Goal: Find specific page/section: Find specific page/section

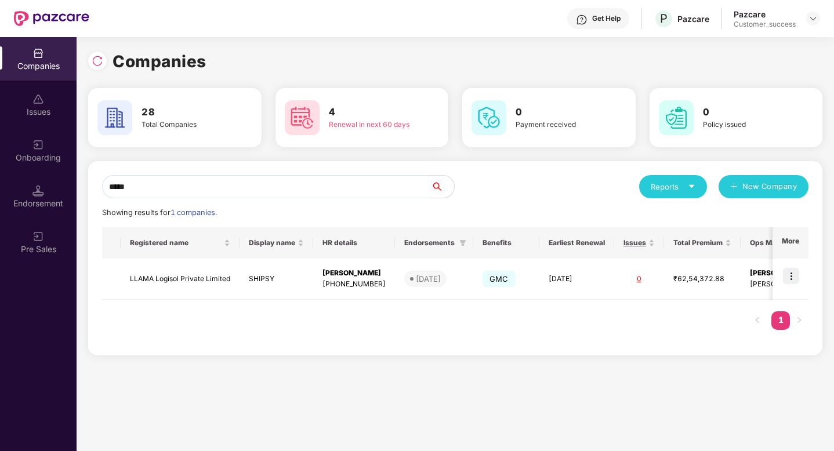
drag, startPoint x: 179, startPoint y: 190, endPoint x: 85, endPoint y: 182, distance: 93.6
click at [85, 181] on div "Companies 28 Total Companies 4 Renewal in next 60 days 0 Payment received 0 Pol…" at bounding box center [455, 244] width 757 height 414
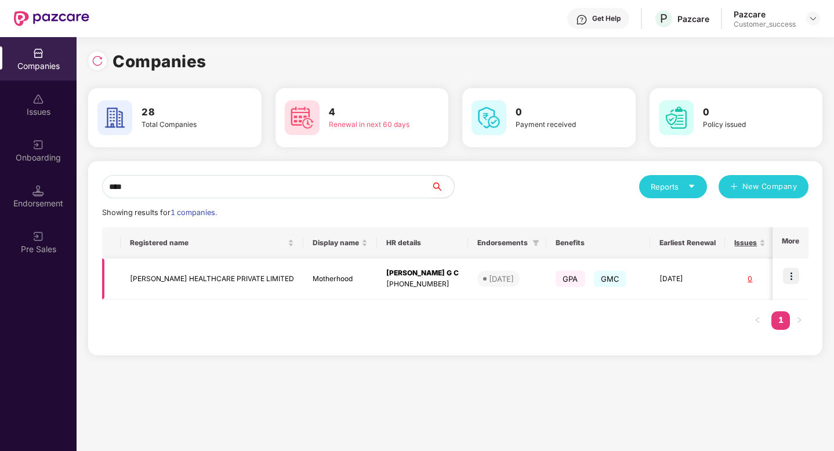
type input "****"
click at [788, 275] on img at bounding box center [791, 276] width 16 height 16
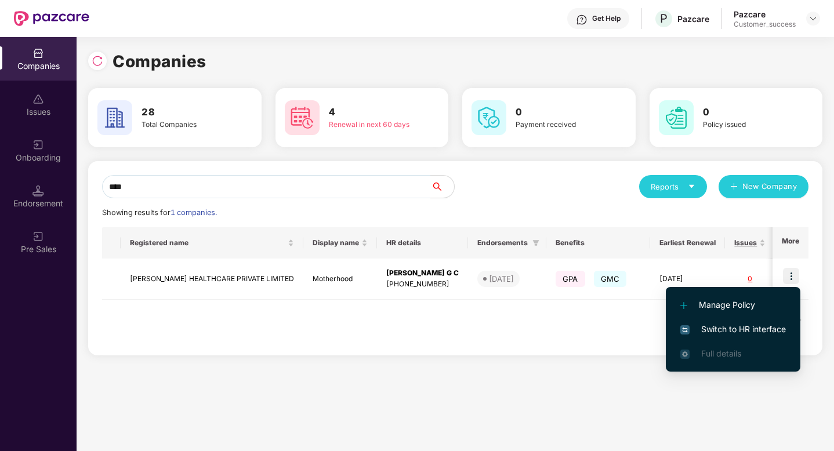
click at [736, 332] on span "Switch to HR interface" at bounding box center [733, 329] width 106 height 13
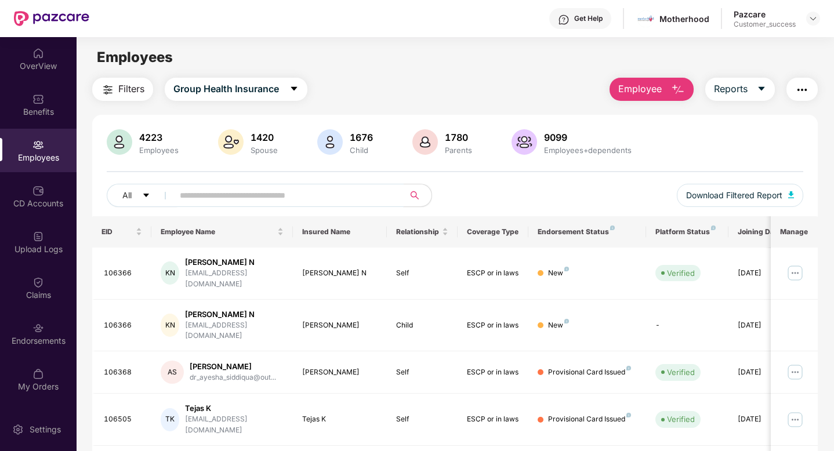
click at [196, 204] on span at bounding box center [285, 195] width 238 height 23
paste input "******"
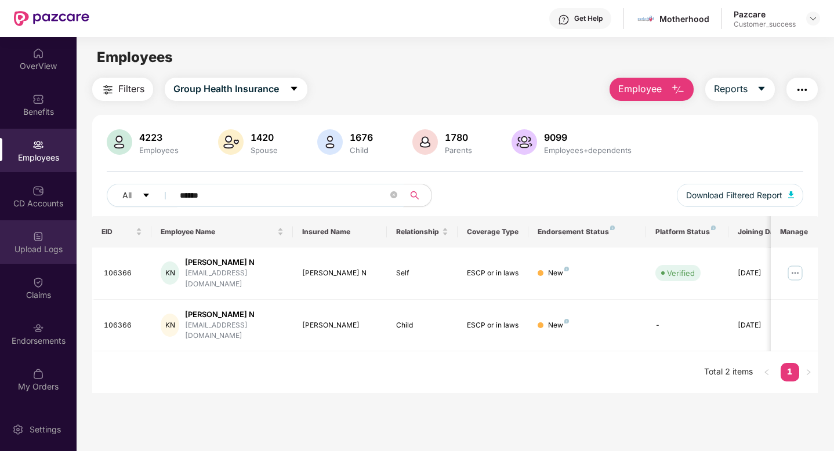
type input "******"
click at [31, 253] on div "Upload Logs" at bounding box center [38, 250] width 77 height 12
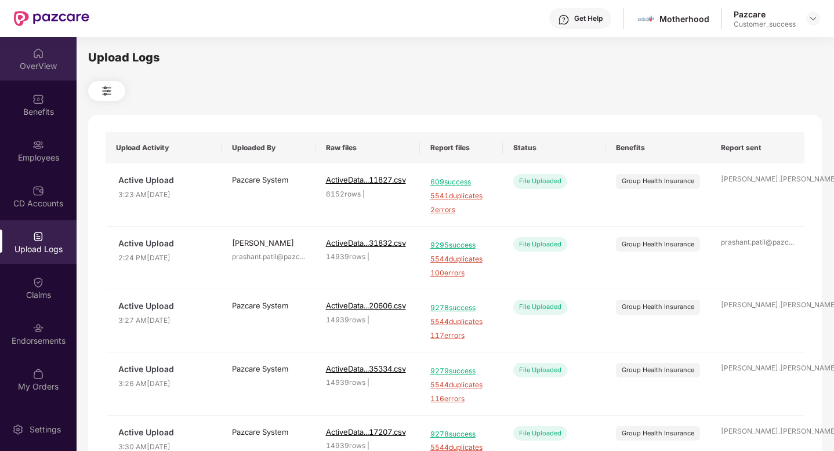
click at [25, 63] on div "OverView" at bounding box center [38, 66] width 77 height 12
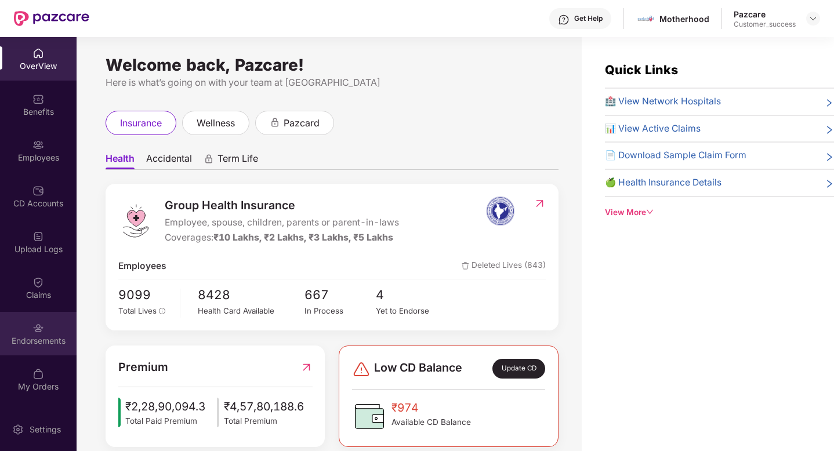
click at [33, 340] on div "Endorsements" at bounding box center [38, 341] width 77 height 12
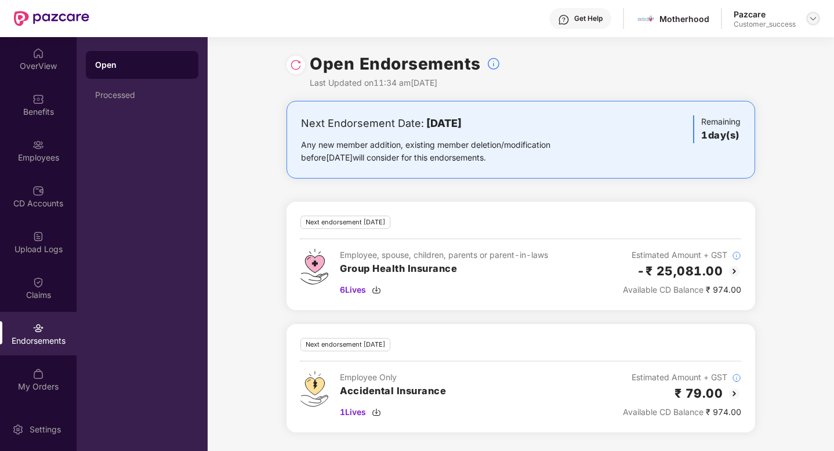
click at [814, 20] on img at bounding box center [812, 18] width 9 height 9
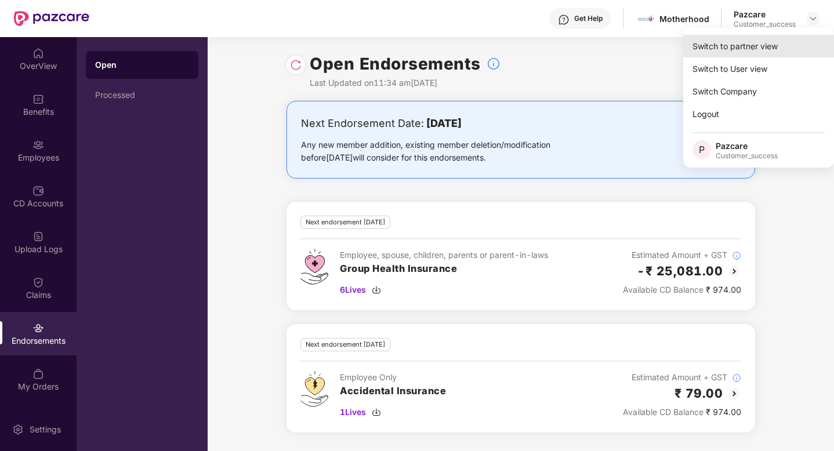
click at [722, 39] on div "Switch to partner view" at bounding box center [758, 46] width 151 height 23
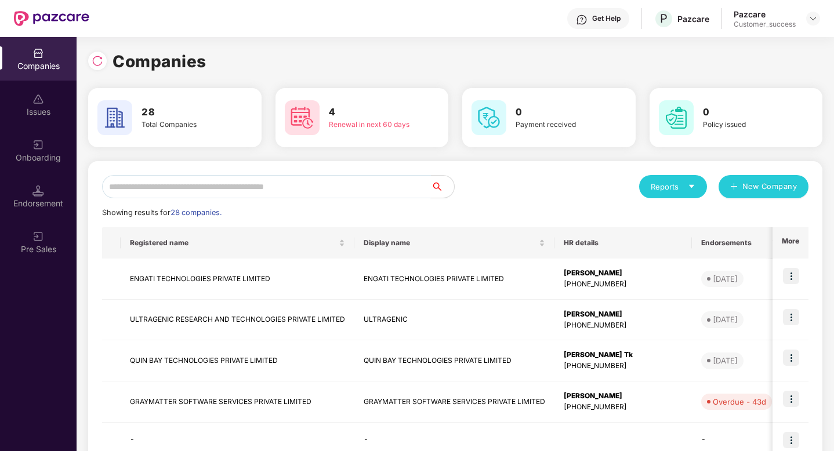
click at [210, 184] on input "text" at bounding box center [266, 186] width 329 height 23
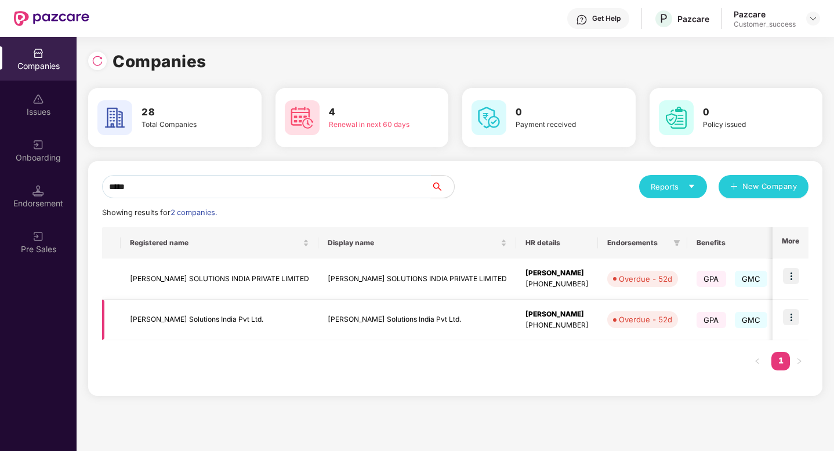
type input "*****"
click at [215, 326] on td "[PERSON_NAME] Solutions India Pvt Ltd." at bounding box center [220, 320] width 198 height 41
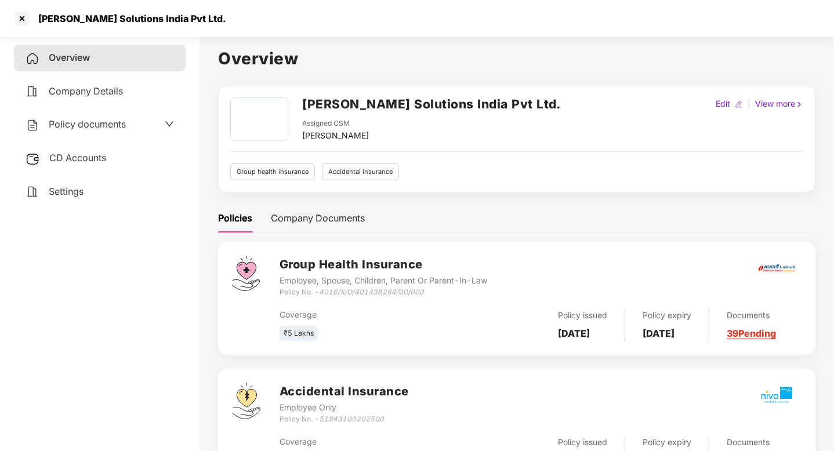
click at [99, 119] on span "Policy documents" at bounding box center [87, 124] width 77 height 12
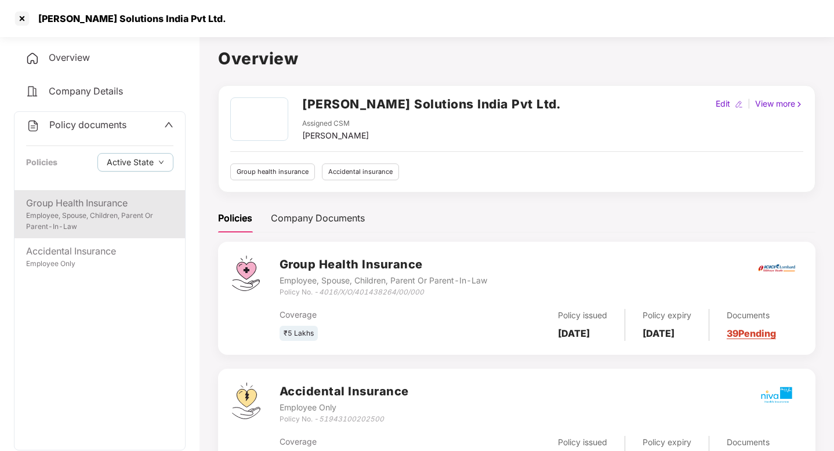
click at [104, 205] on div "Group Health Insurance" at bounding box center [99, 203] width 147 height 14
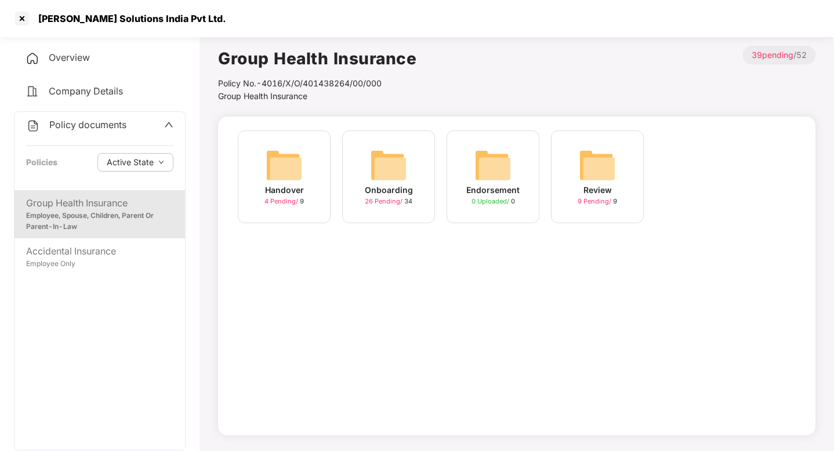
click at [350, 172] on div "Onboarding 26 Pending / 34" at bounding box center [388, 176] width 93 height 93
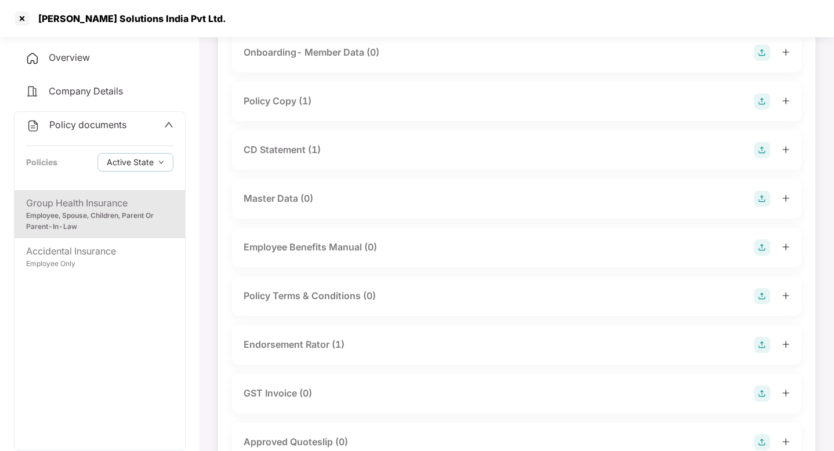
scroll to position [131, 0]
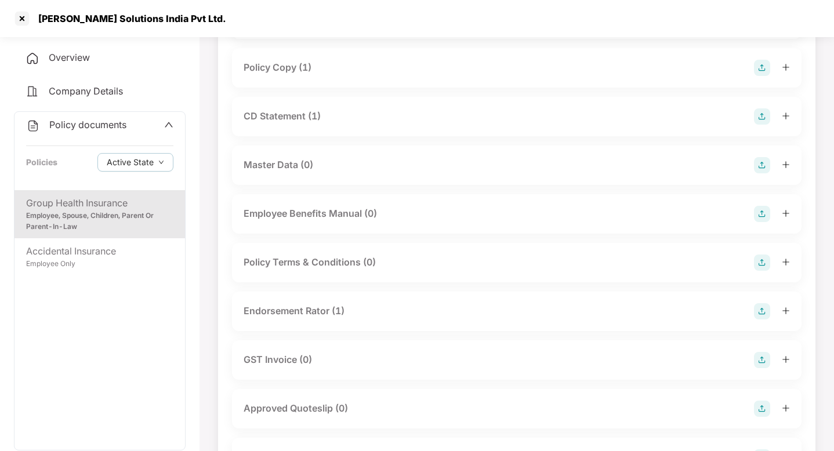
click at [283, 121] on div "CD Statement (1)" at bounding box center [282, 116] width 77 height 14
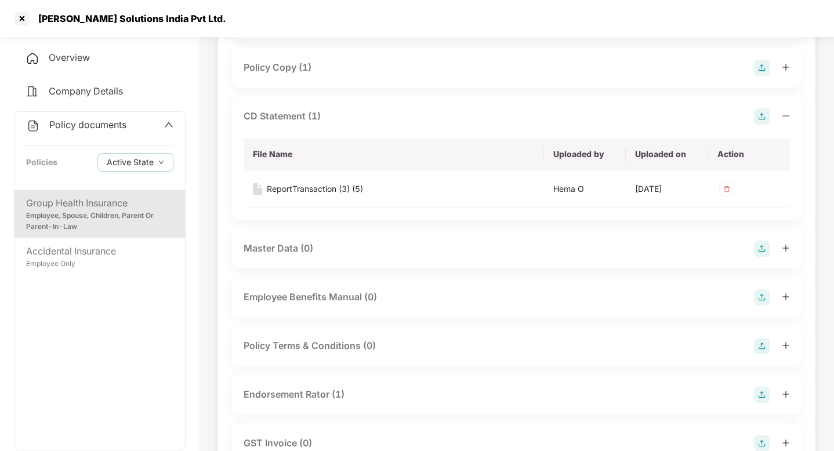
click at [283, 119] on div "CD Statement (1)" at bounding box center [282, 116] width 77 height 14
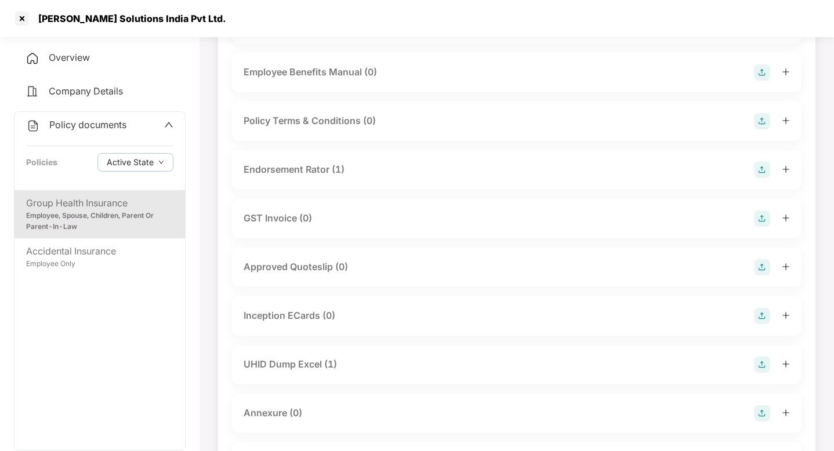
scroll to position [281, 0]
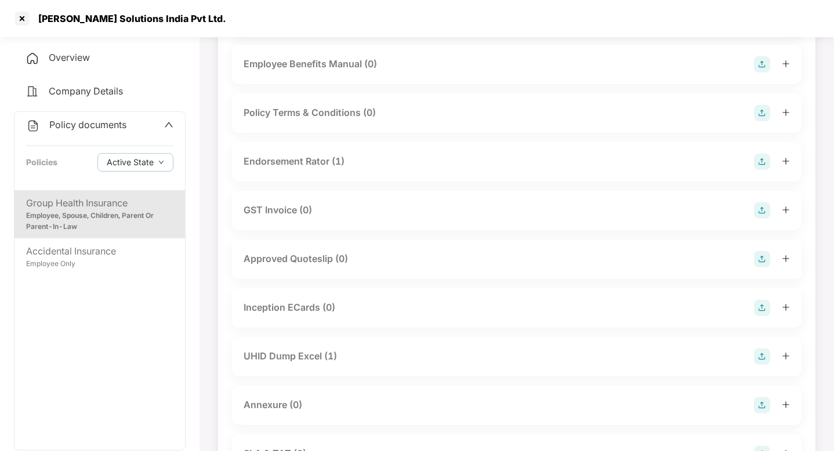
click at [313, 158] on div "Endorsement Rator (1)" at bounding box center [294, 161] width 101 height 14
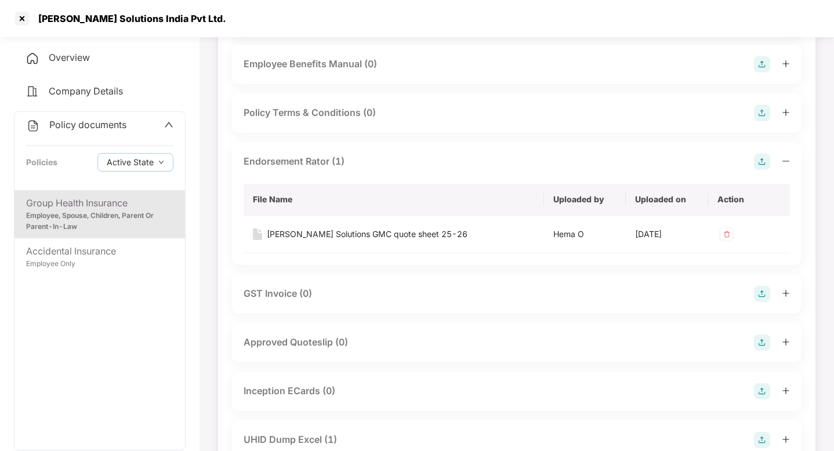
click at [313, 159] on div "Endorsement Rator (1)" at bounding box center [294, 161] width 101 height 14
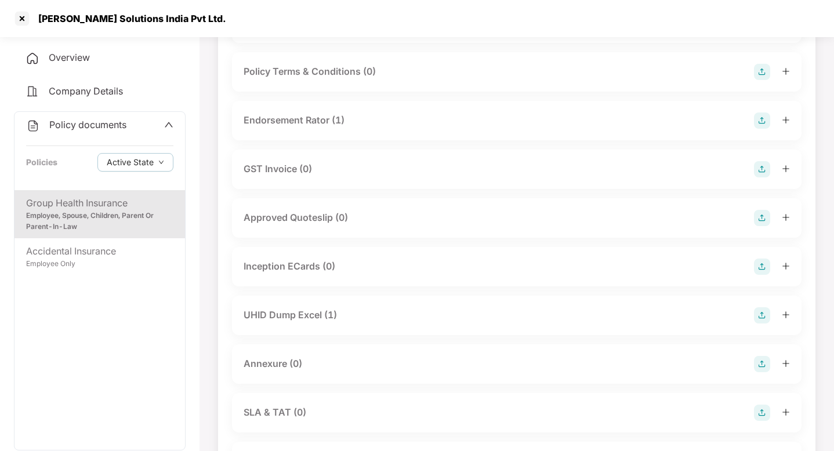
scroll to position [383, 0]
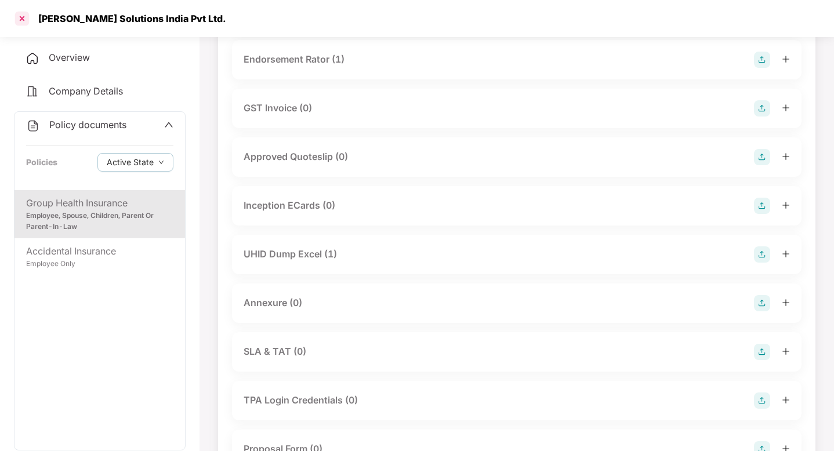
click at [24, 20] on div at bounding box center [22, 18] width 19 height 19
